Goal: Task Accomplishment & Management: Manage account settings

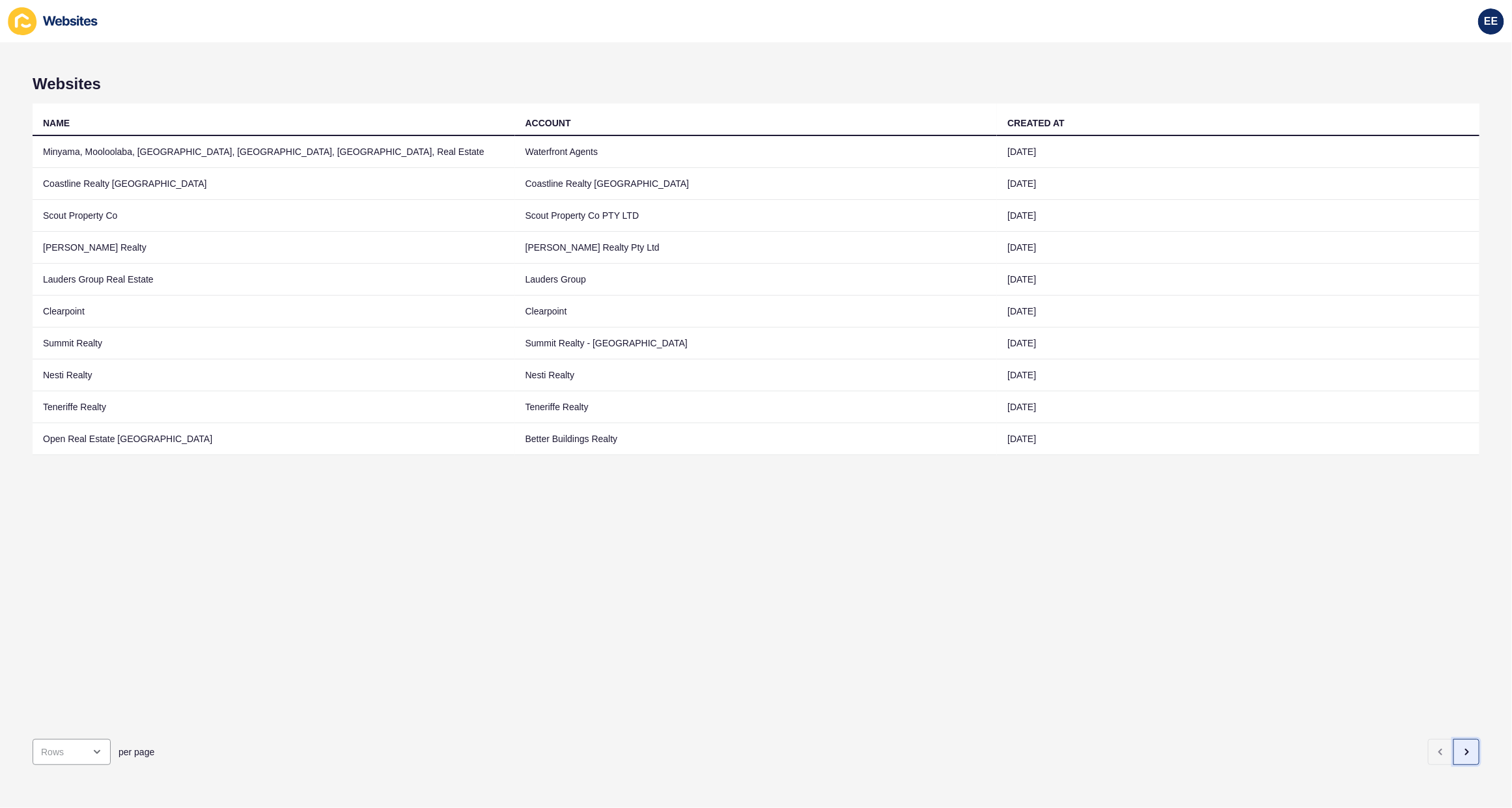
click at [1461, 747] on icon "button" at bounding box center [1466, 752] width 10 height 10
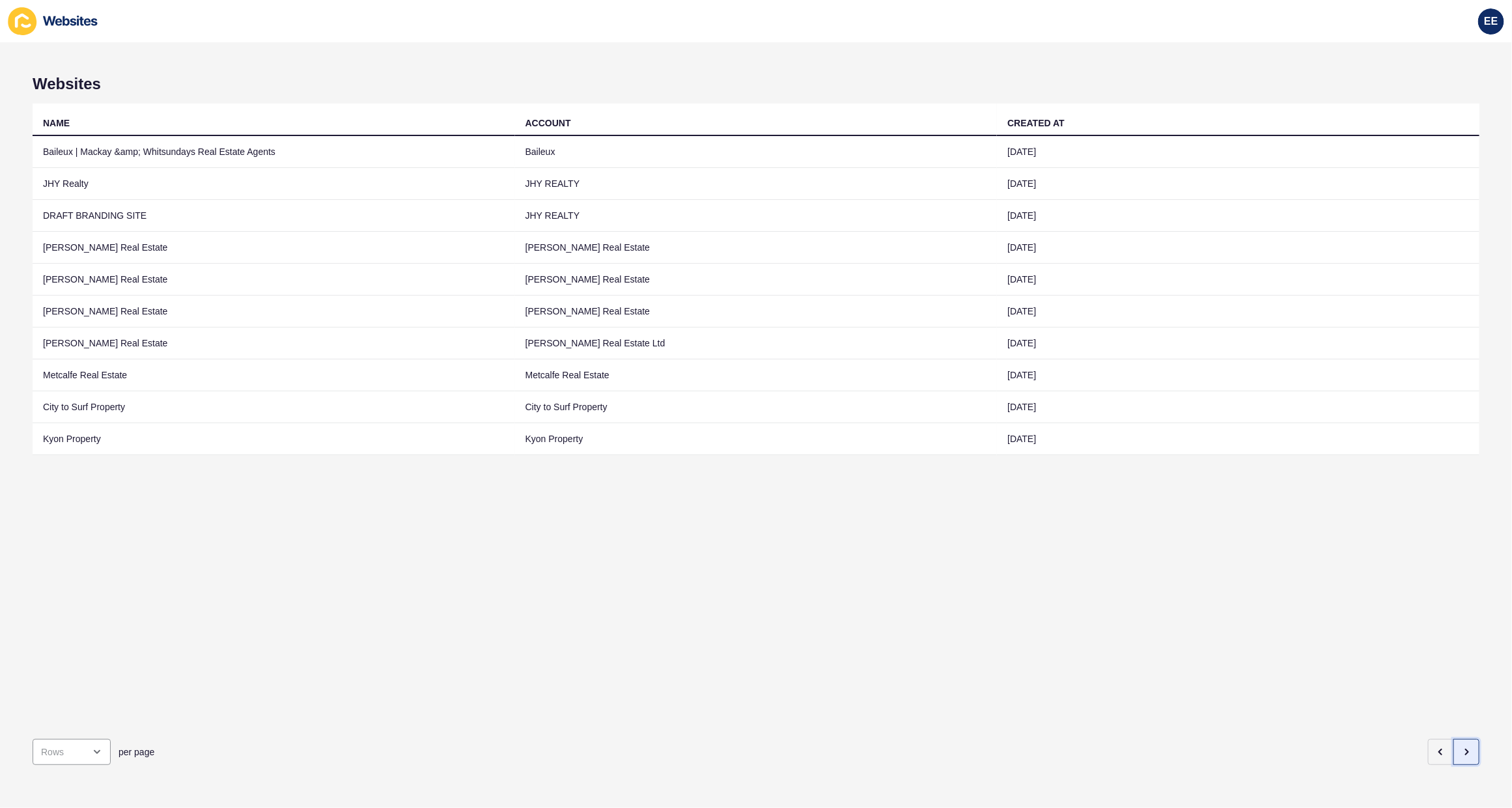
click at [1461, 747] on icon "button" at bounding box center [1466, 752] width 10 height 10
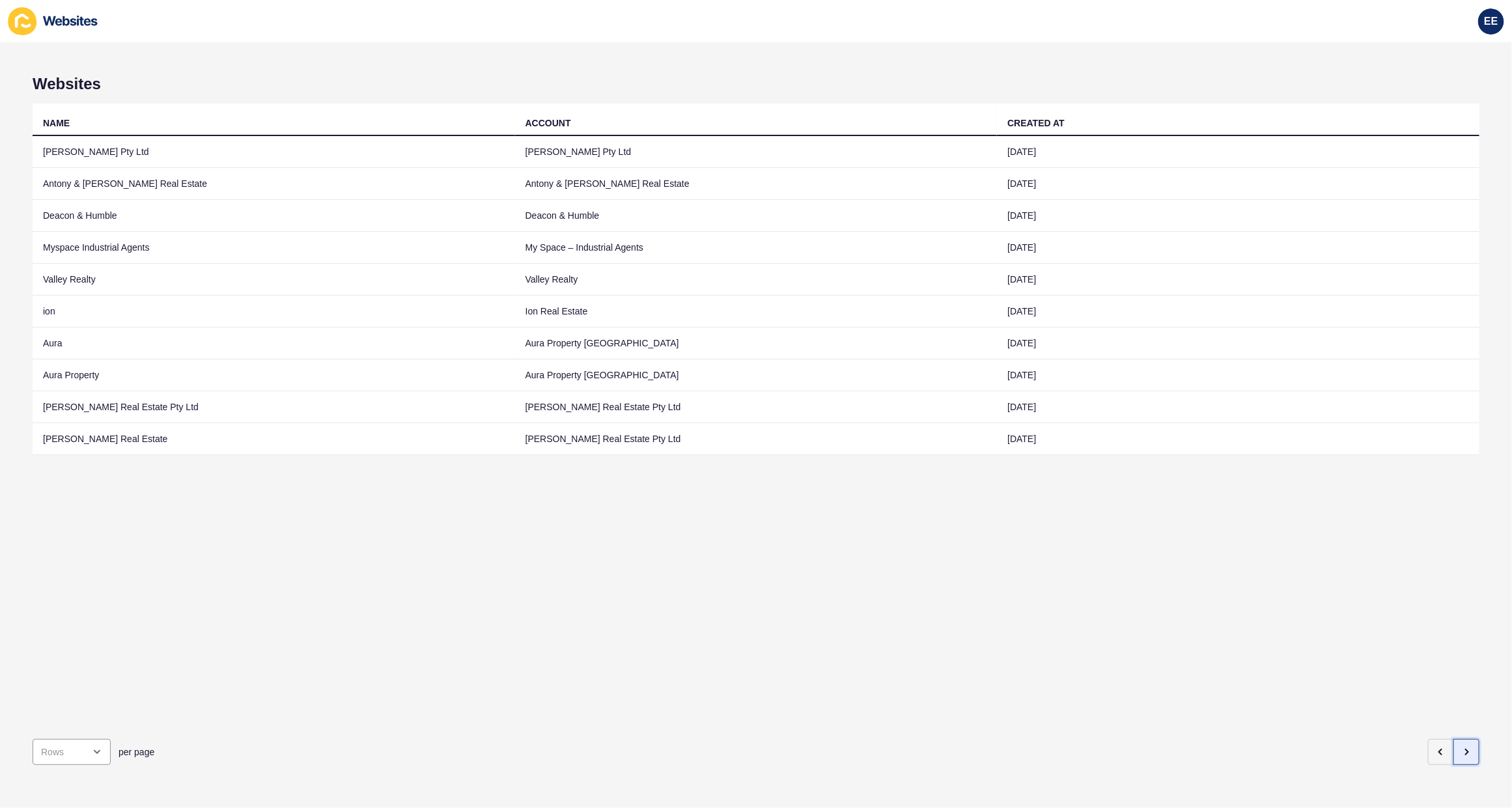
click at [1461, 747] on icon "button" at bounding box center [1466, 752] width 10 height 10
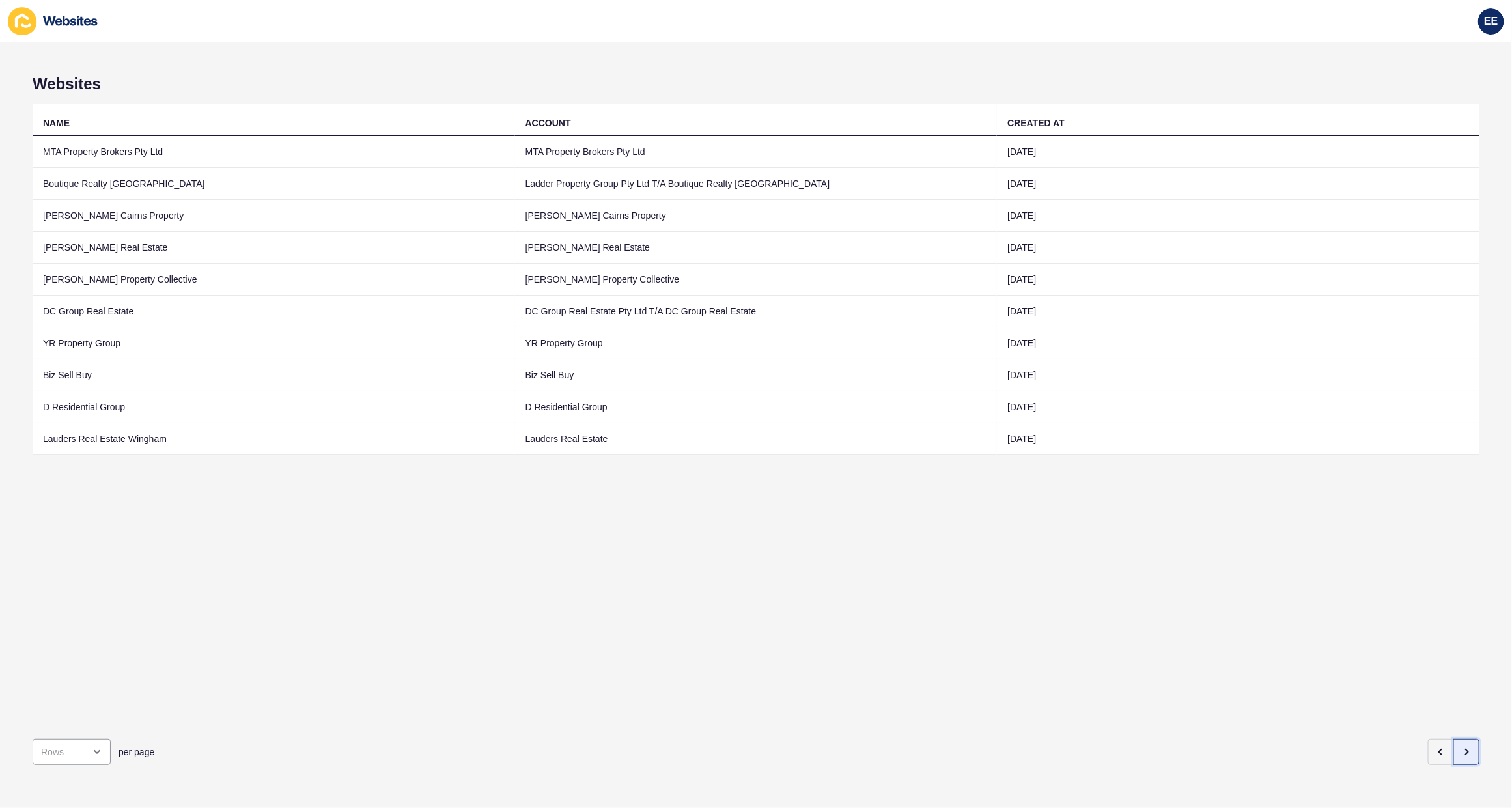
click at [1461, 747] on icon "button" at bounding box center [1466, 752] width 10 height 10
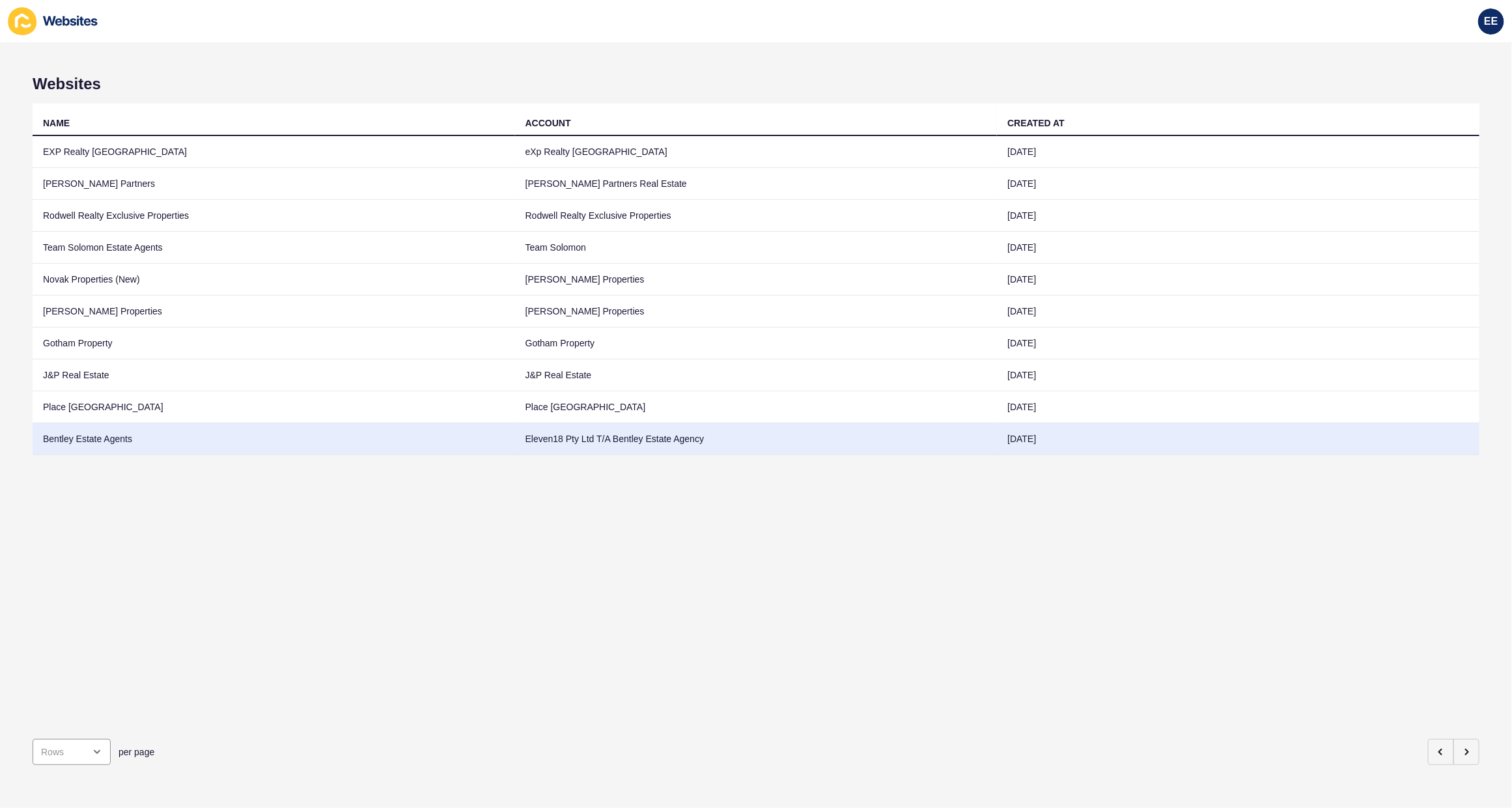
click at [59, 444] on td "Bentley Estate Agents" at bounding box center [274, 439] width 483 height 32
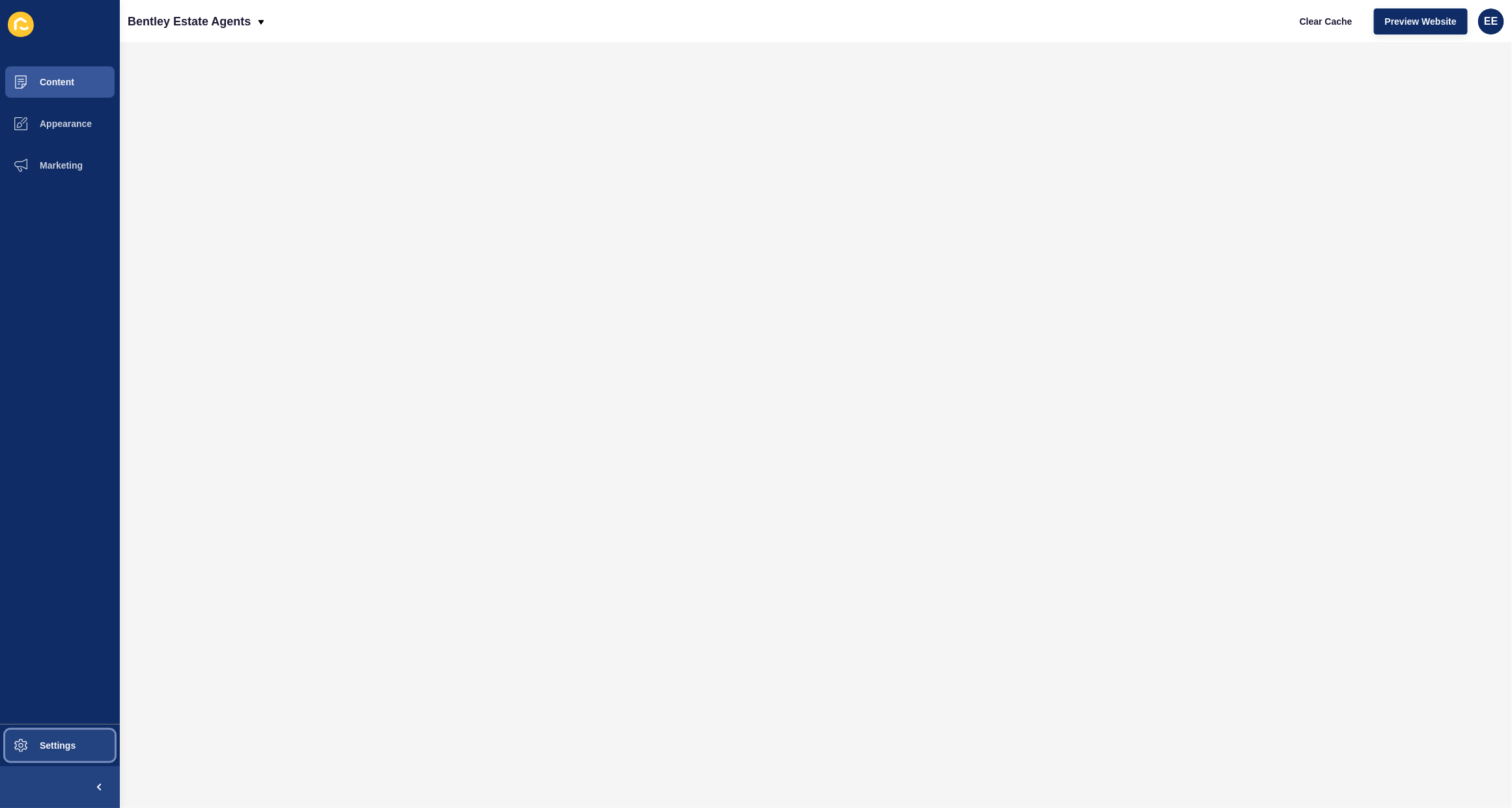
click at [41, 750] on span "Settings" at bounding box center [37, 745] width 77 height 10
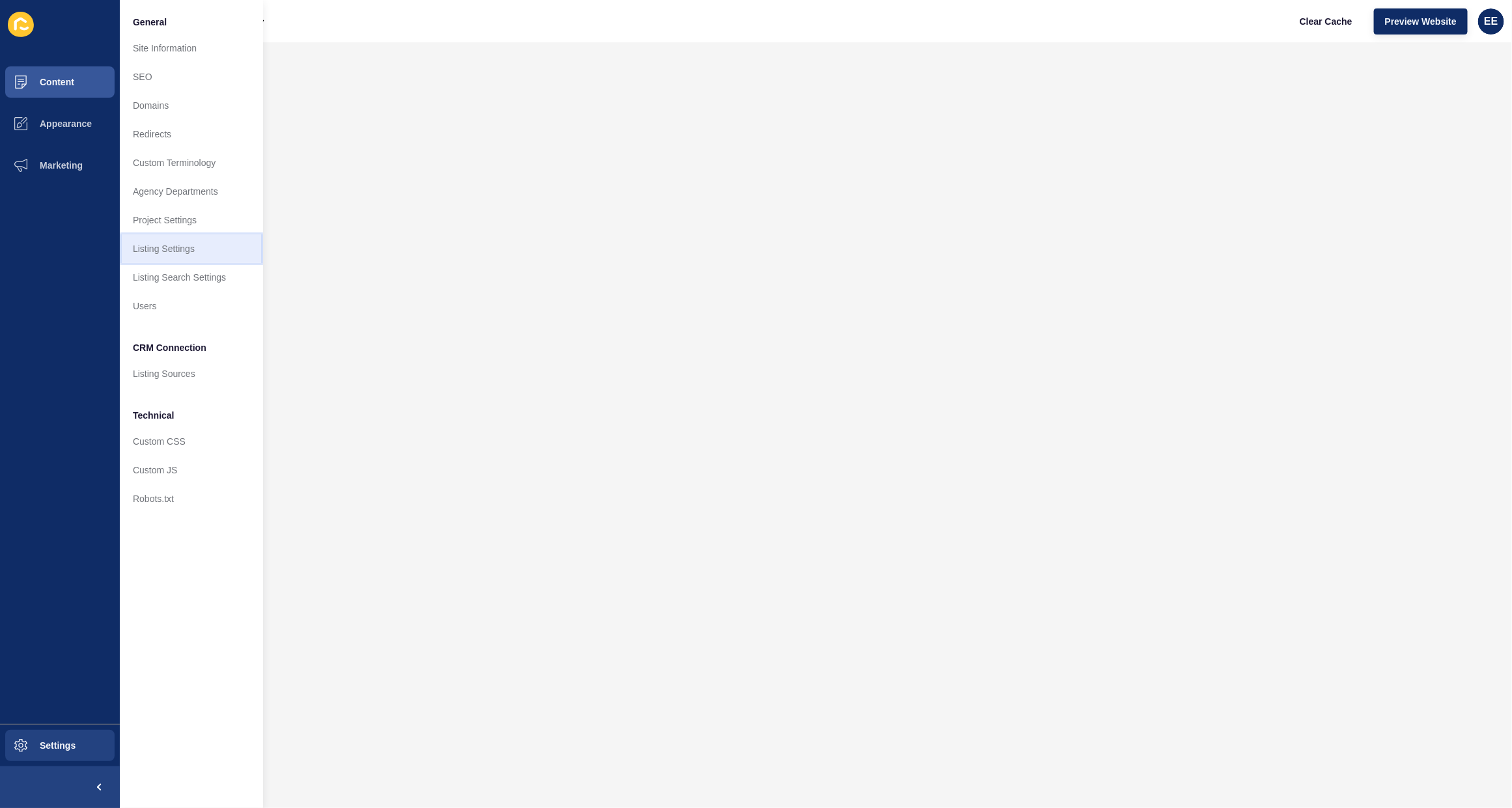
click at [141, 252] on link "Listing Settings" at bounding box center [191, 249] width 144 height 29
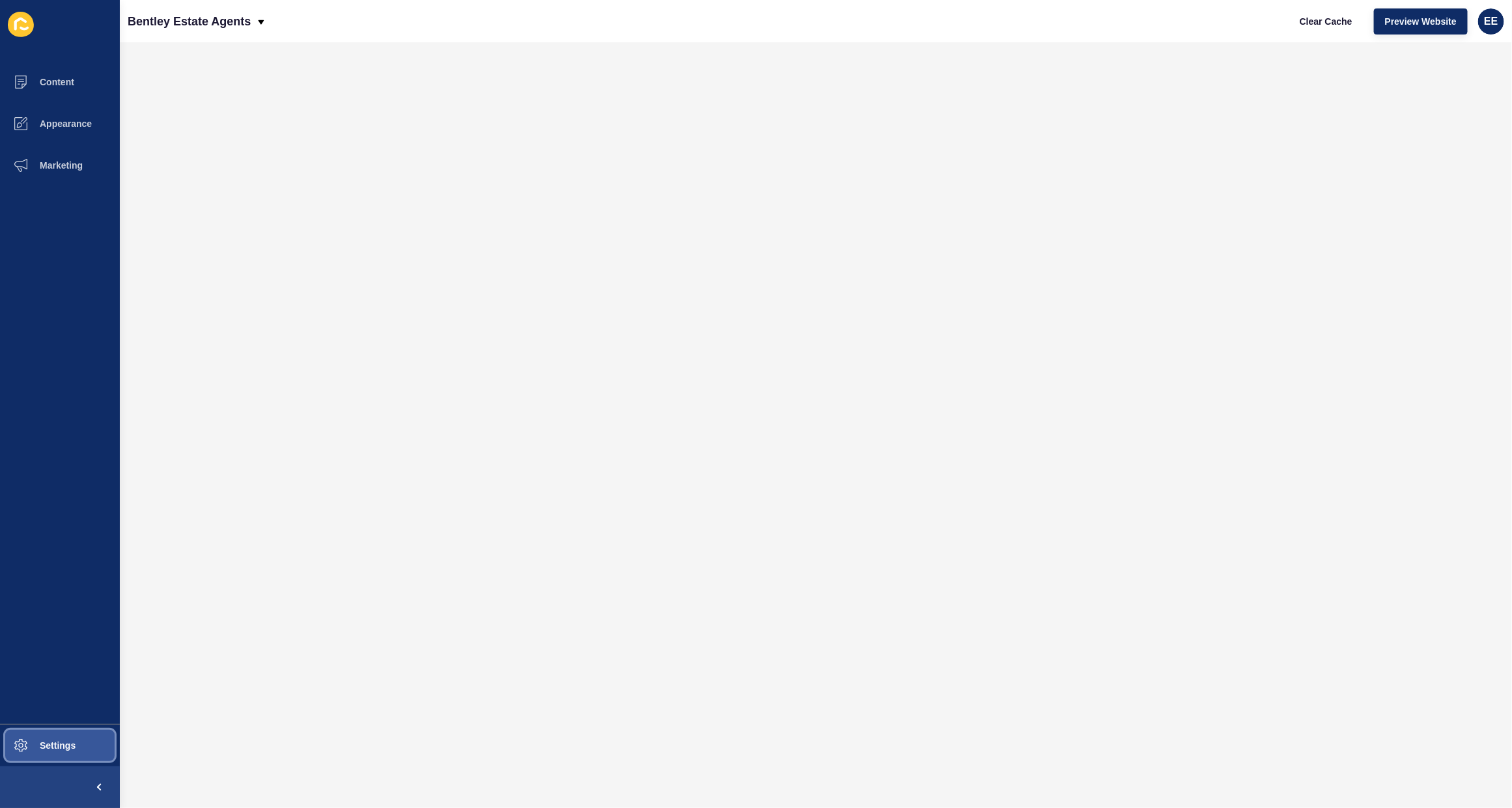
click at [39, 749] on span "Settings" at bounding box center [37, 745] width 77 height 10
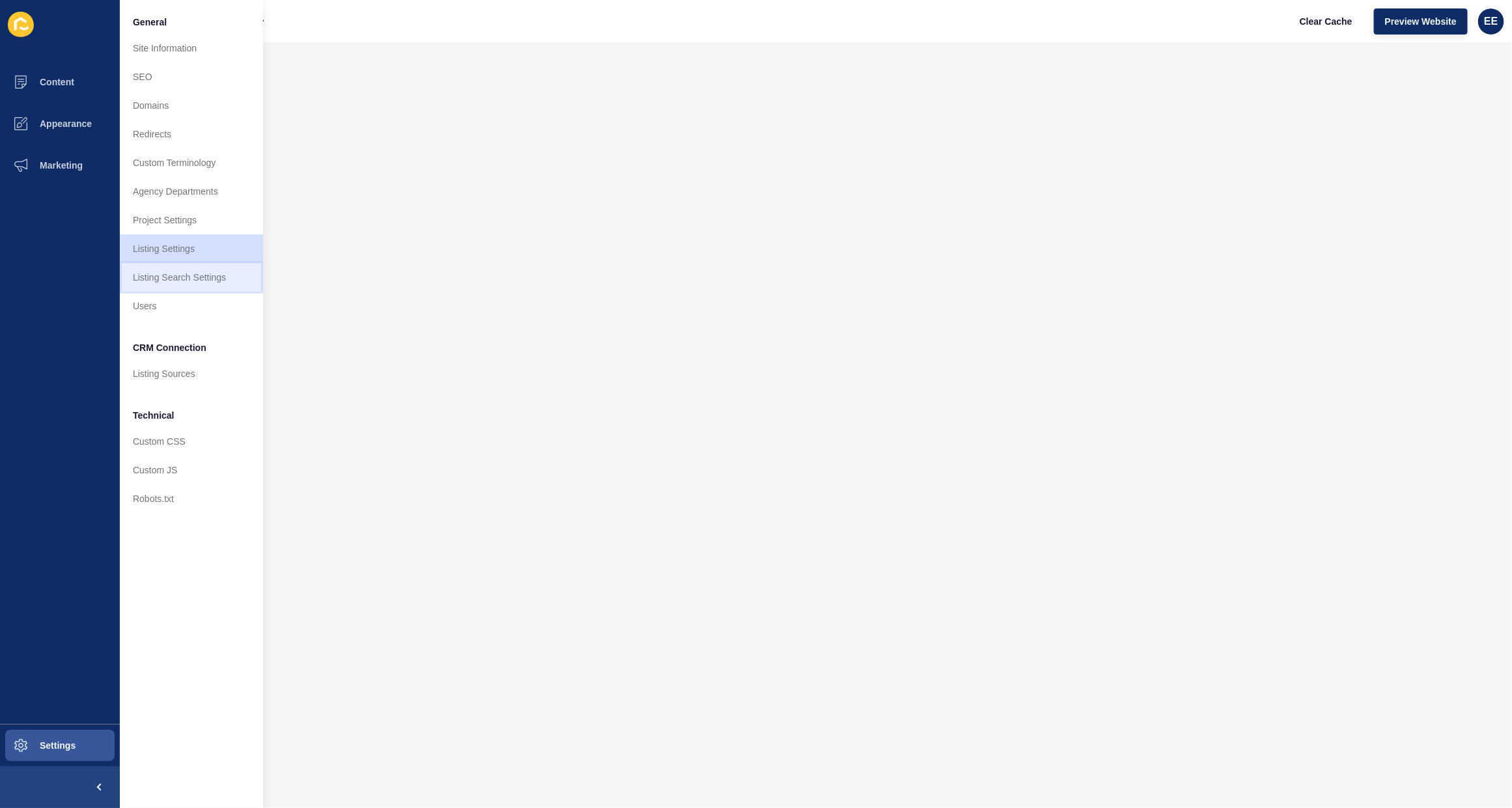
click at [168, 266] on link "Listing Search Settings" at bounding box center [191, 278] width 144 height 29
